Goal: Information Seeking & Learning: Learn about a topic

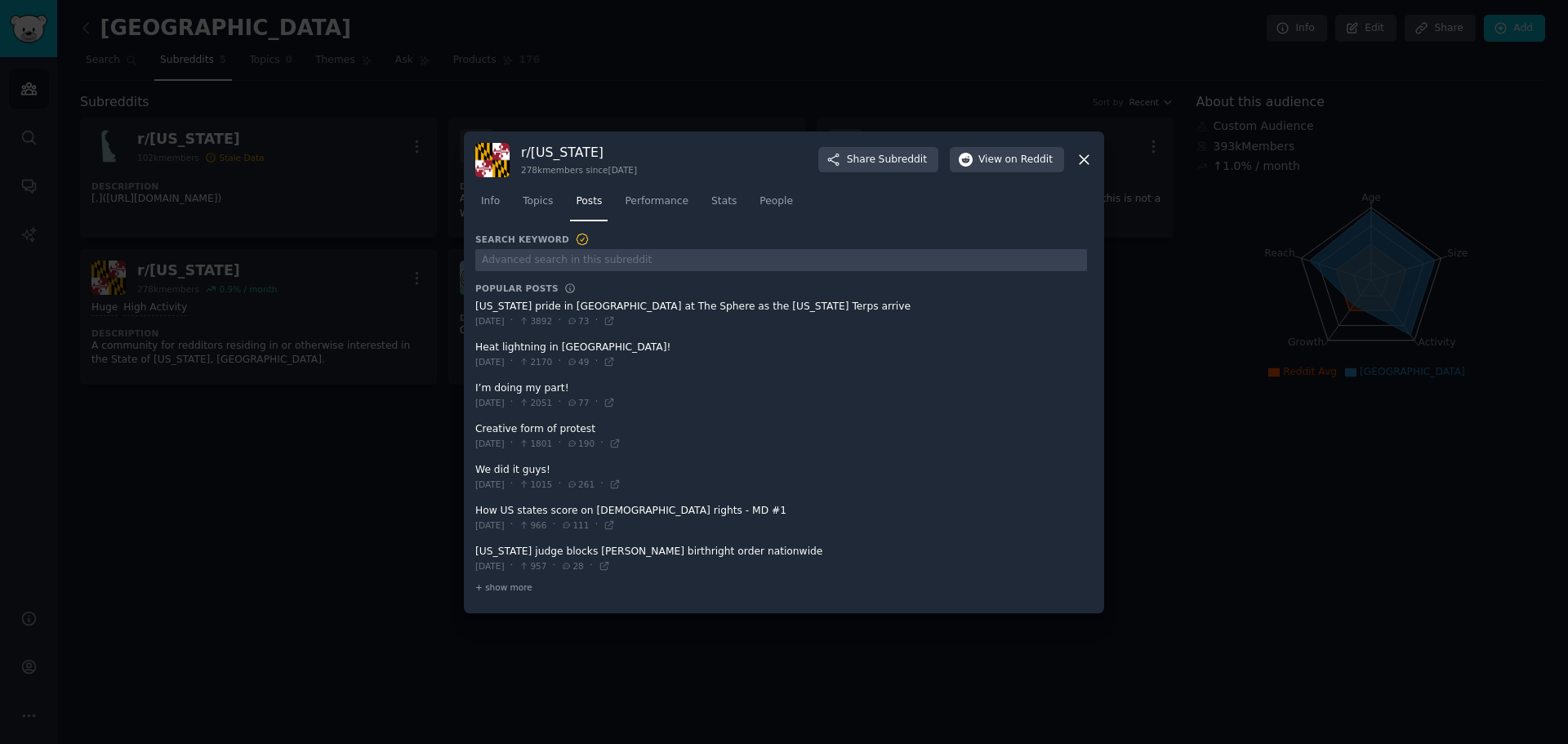
click at [1081, 157] on icon at bounding box center [1084, 159] width 17 height 17
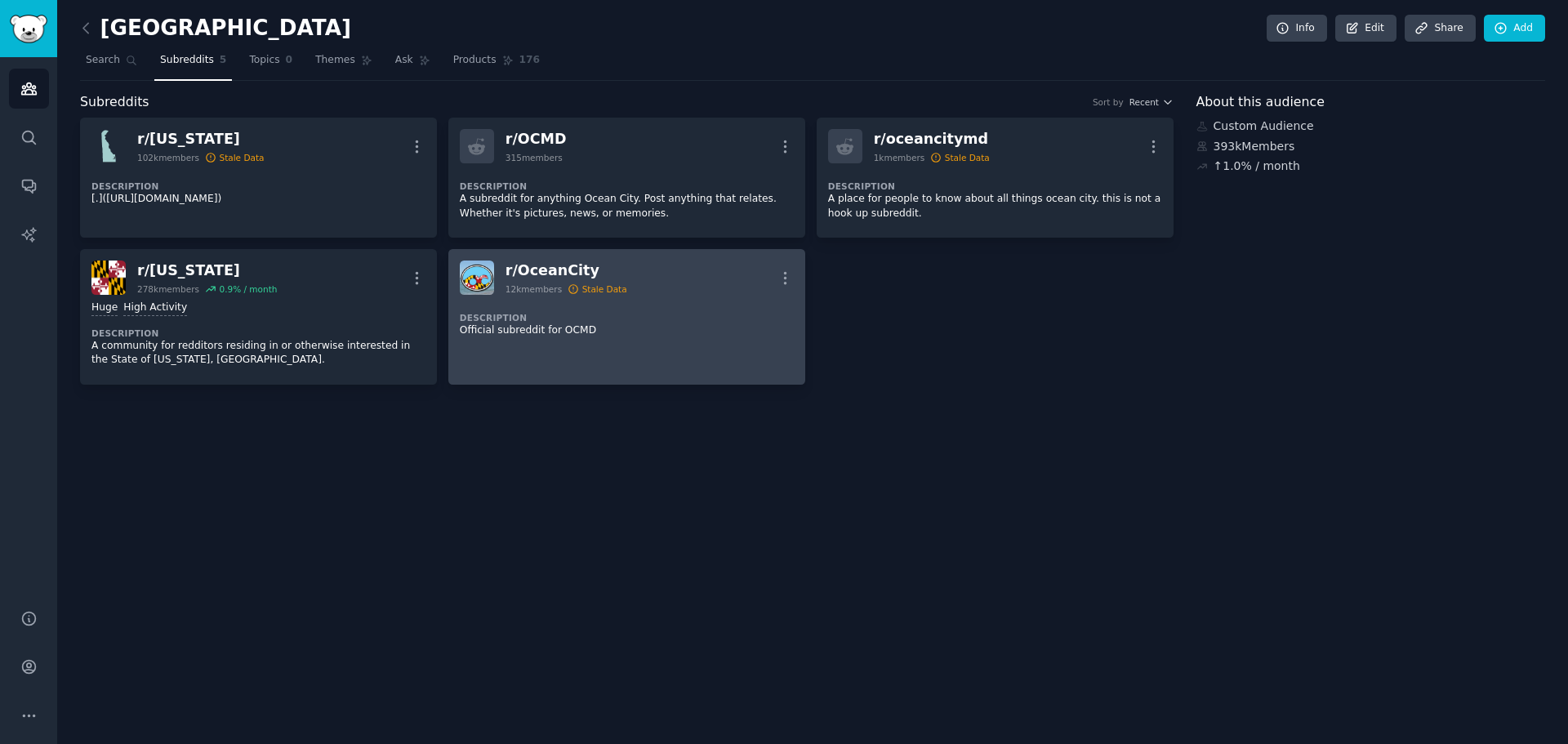
click at [548, 293] on div "12k members" at bounding box center [533, 289] width 56 height 12
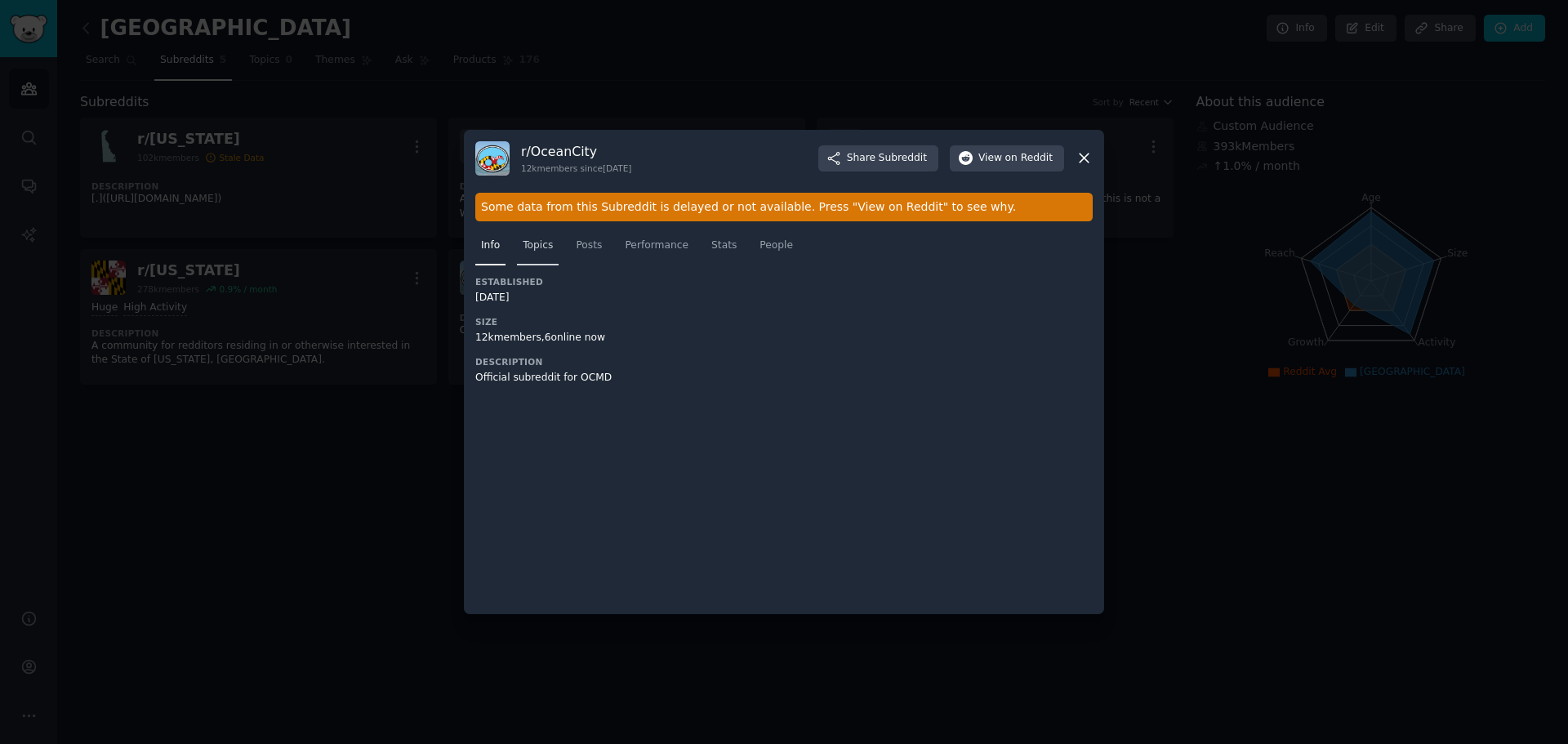
click at [543, 246] on span "Topics" at bounding box center [538, 245] width 31 height 15
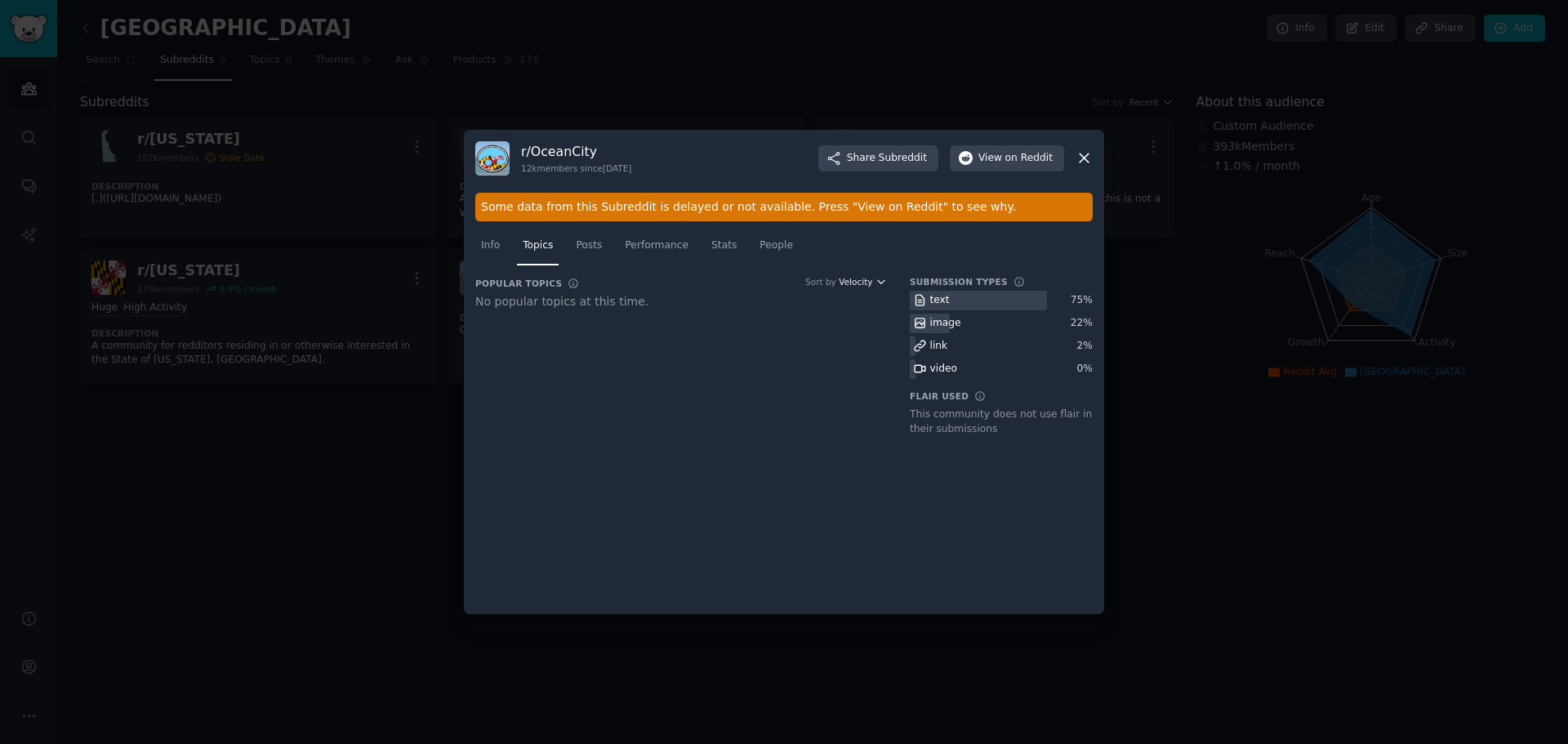
click at [886, 278] on icon "button" at bounding box center [882, 282] width 12 height 12
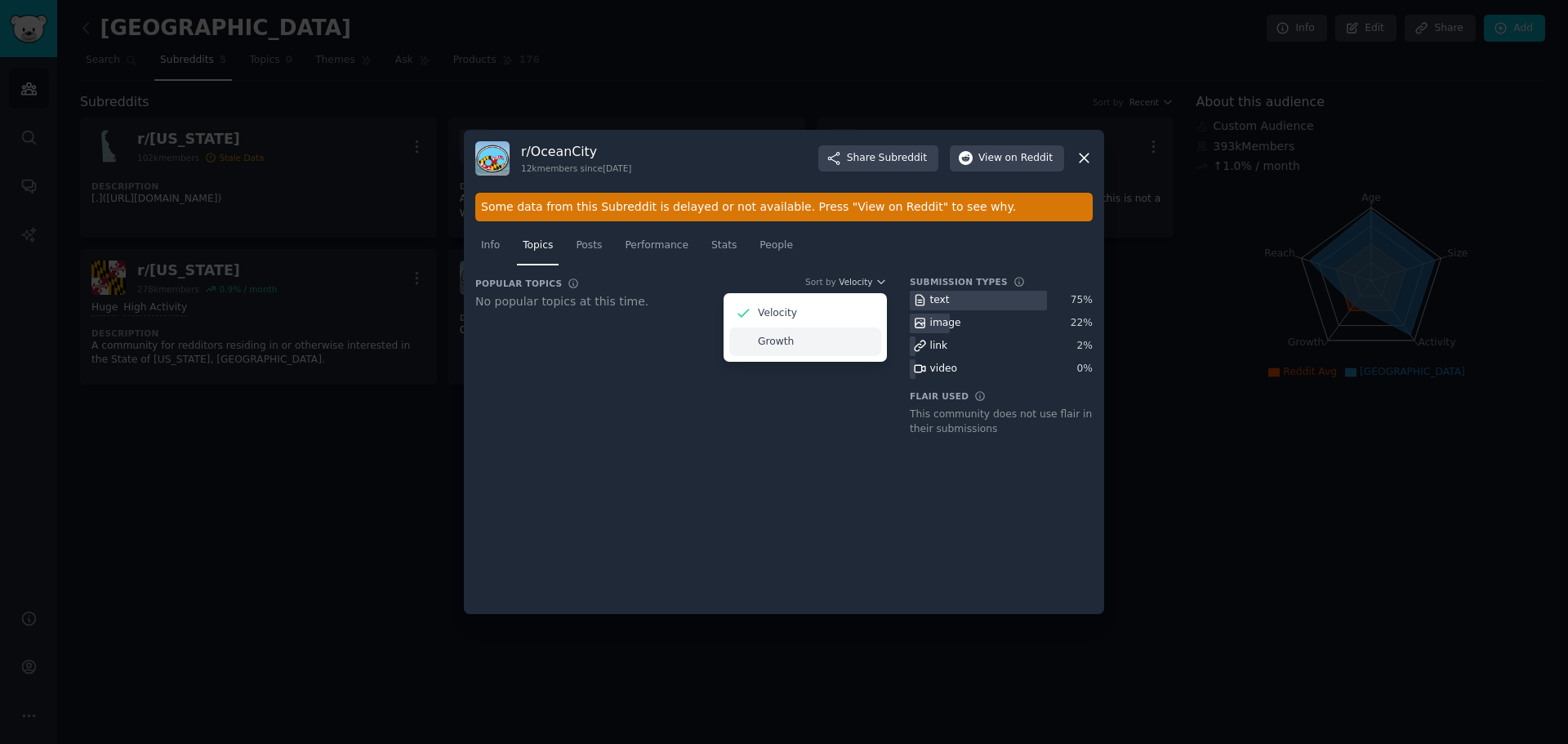
click at [797, 329] on div "Growth" at bounding box center [806, 341] width 152 height 29
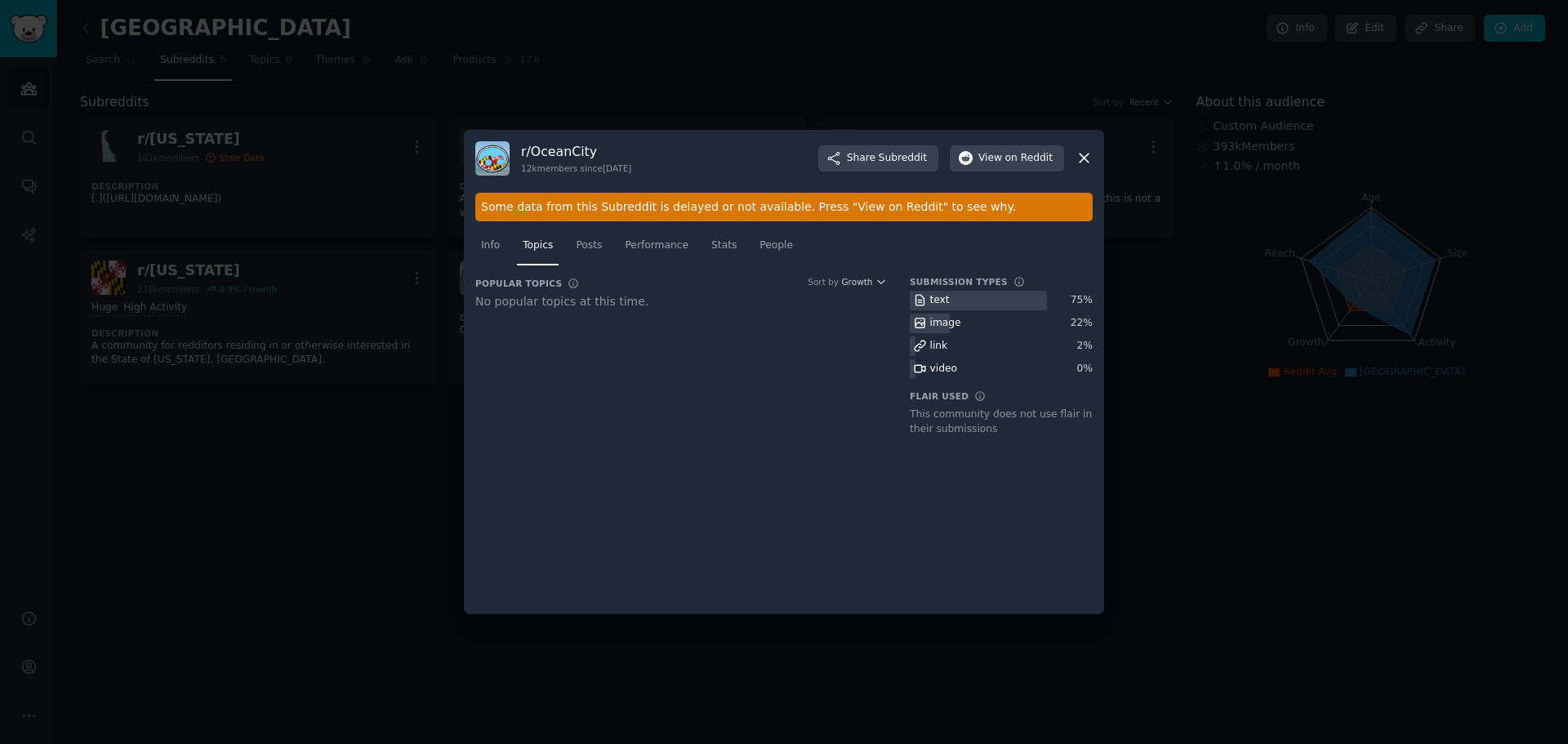
click at [1085, 161] on icon at bounding box center [1084, 157] width 17 height 17
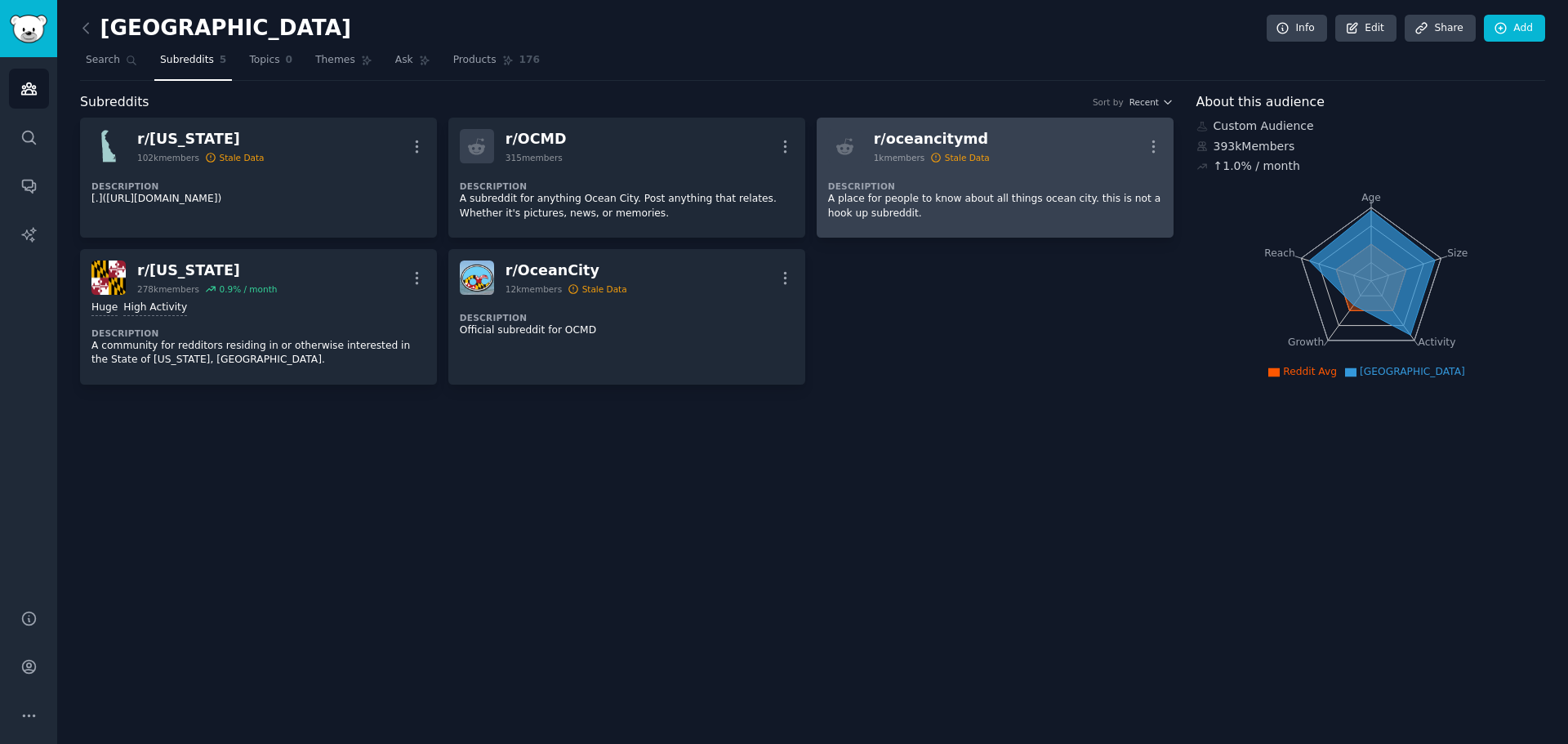
click at [1004, 203] on p "A place for people to know about all things ocean city. this is not a hook up s…" at bounding box center [996, 206] width 334 height 29
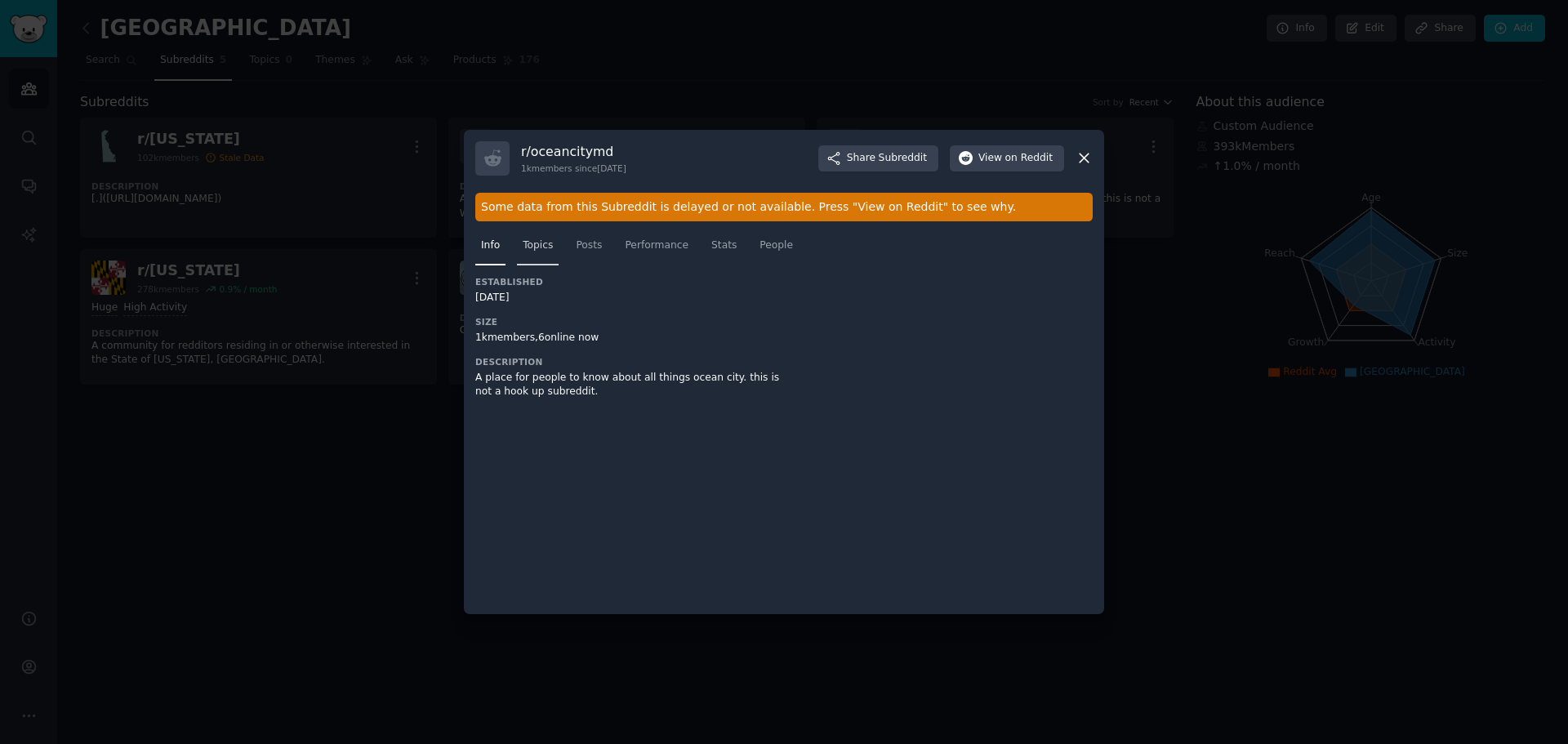
click at [540, 246] on span "Topics" at bounding box center [538, 245] width 31 height 15
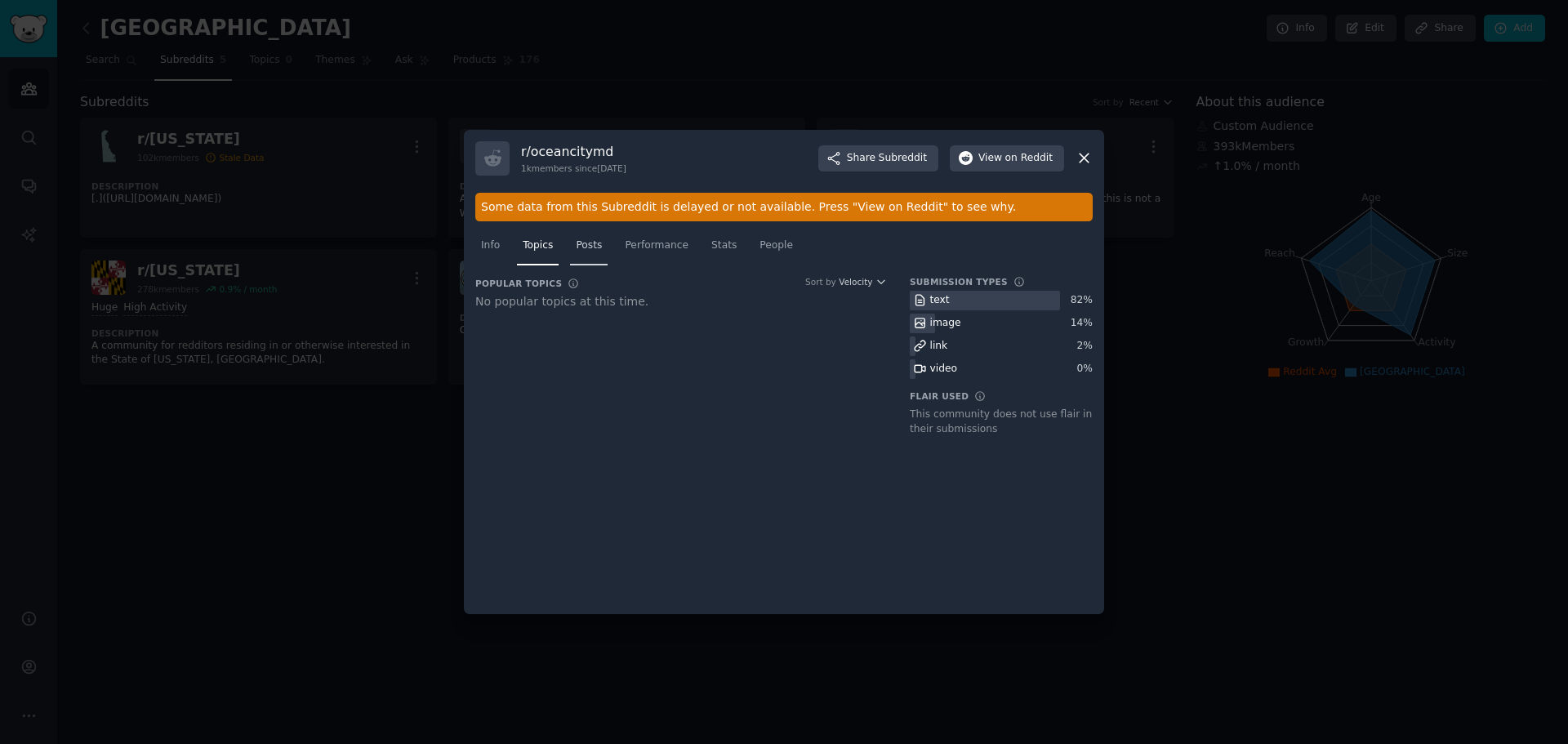
click at [583, 248] on span "Posts" at bounding box center [588, 245] width 26 height 15
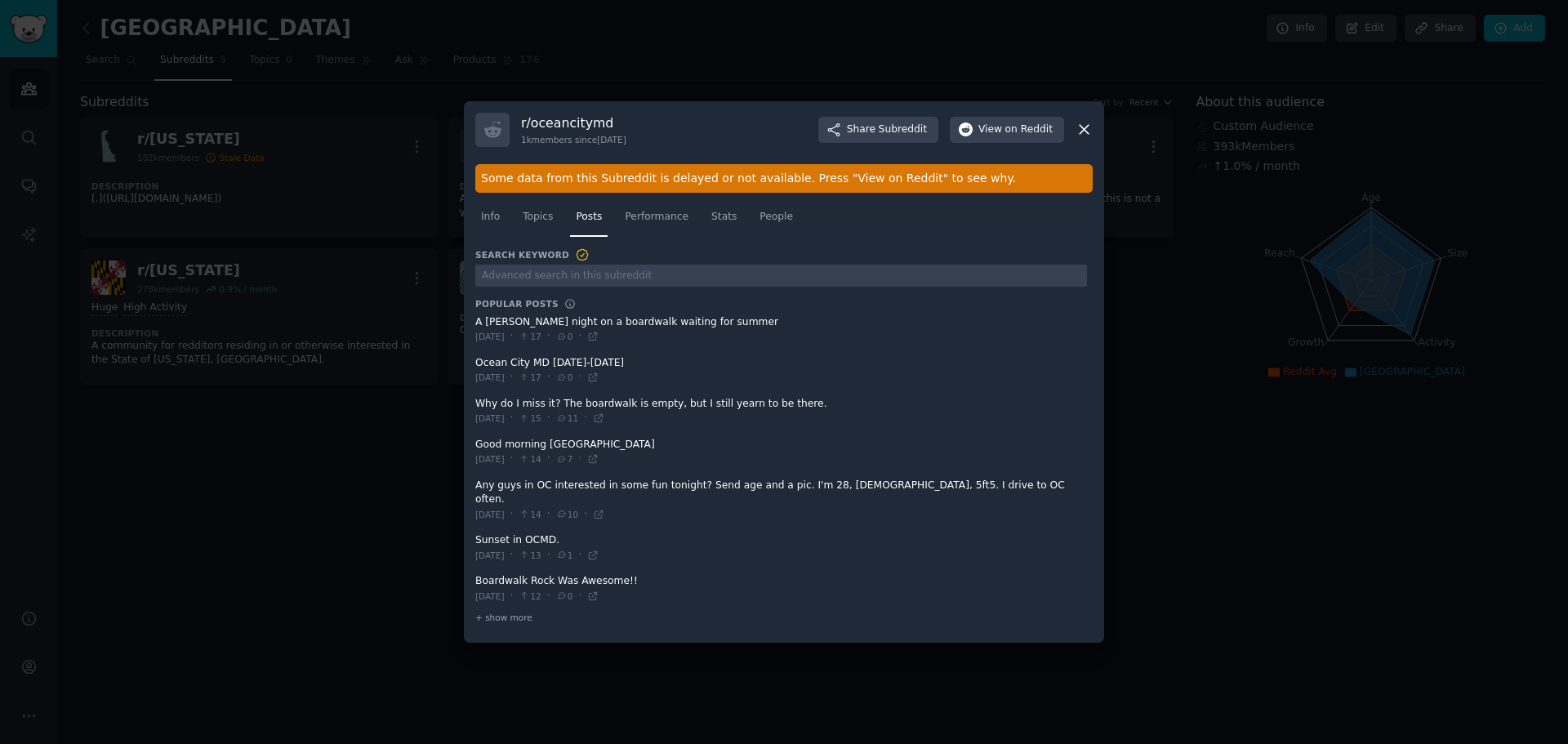
click at [1082, 134] on icon at bounding box center [1084, 129] width 9 height 9
